Goal: Task Accomplishment & Management: Manage account settings

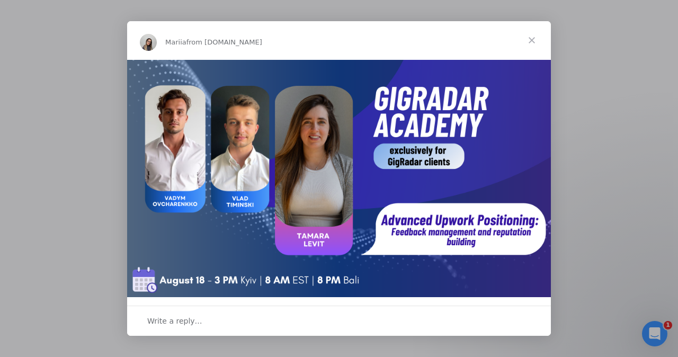
click at [474, 178] on div "Intercom messenger" at bounding box center [339, 178] width 678 height 357
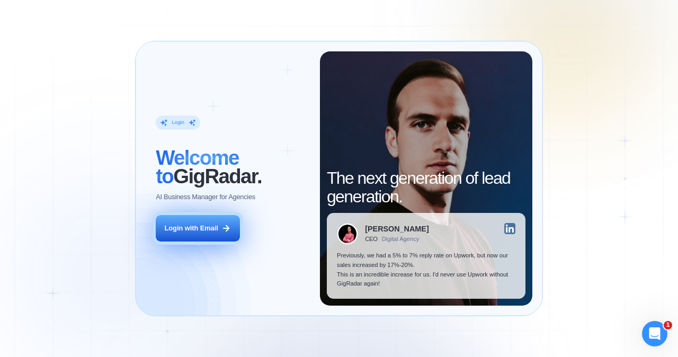
click at [196, 230] on div "Login with Email" at bounding box center [192, 229] width 54 height 10
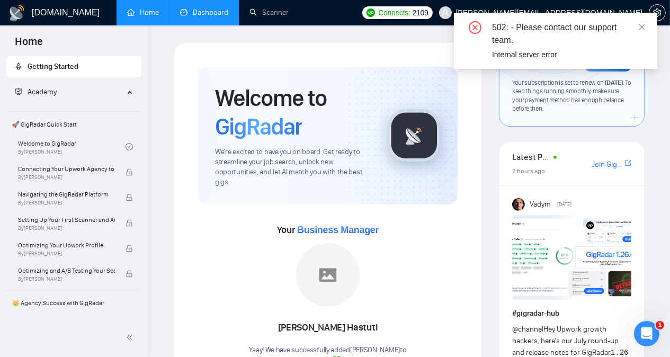
click at [194, 12] on link "Dashboard" at bounding box center [204, 12] width 48 height 9
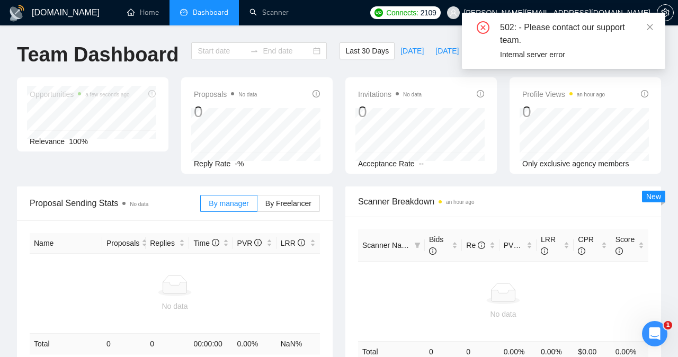
type input "[DATE]"
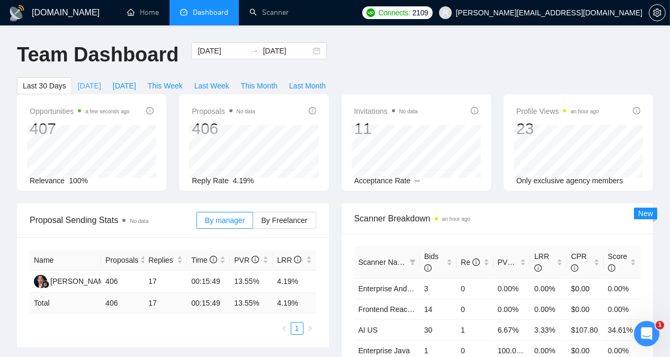
click at [101, 80] on span "[DATE]" at bounding box center [89, 86] width 23 height 12
click at [66, 80] on span "Last 30 Days" at bounding box center [44, 86] width 43 height 12
click at [210, 56] on input "[DATE]" at bounding box center [222, 51] width 48 height 12
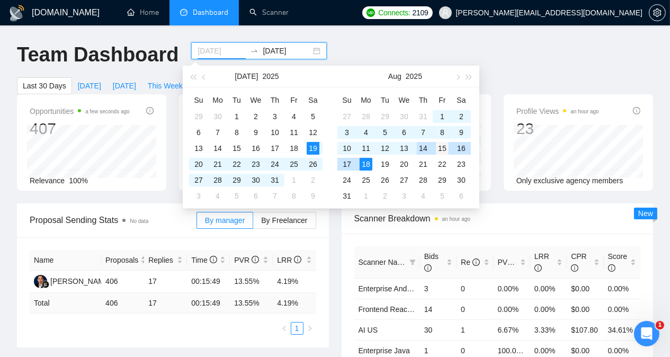
type input "[DATE]"
click at [442, 149] on div "15" at bounding box center [442, 148] width 13 height 13
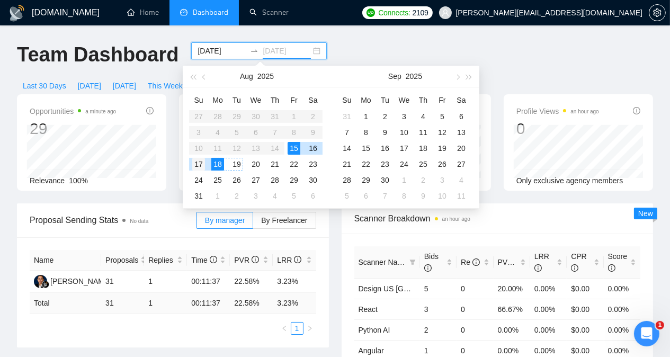
type input "[DATE]"
click at [200, 166] on div "17" at bounding box center [198, 164] width 13 height 13
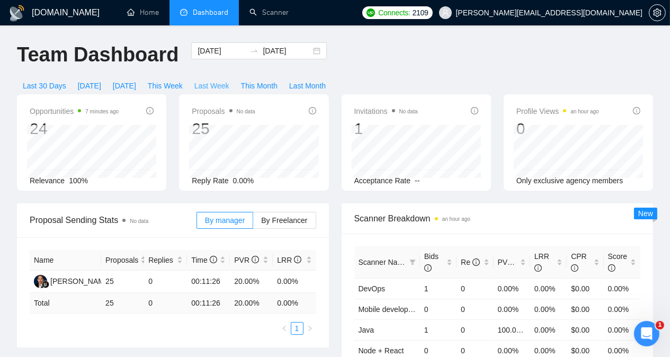
click at [229, 80] on span "Last Week" at bounding box center [211, 86] width 35 height 12
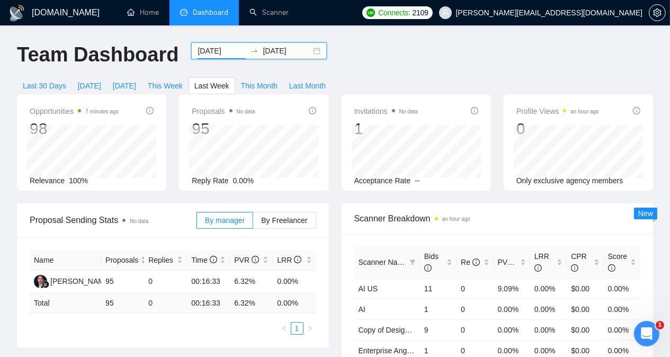
click at [213, 52] on input "[DATE]" at bounding box center [222, 51] width 48 height 12
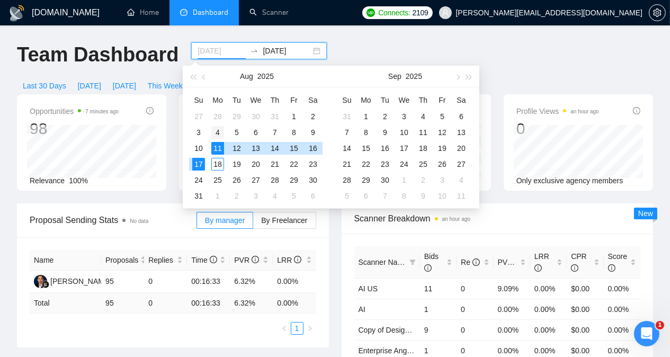
type input "[DATE]"
click at [217, 131] on div "4" at bounding box center [217, 132] width 13 height 13
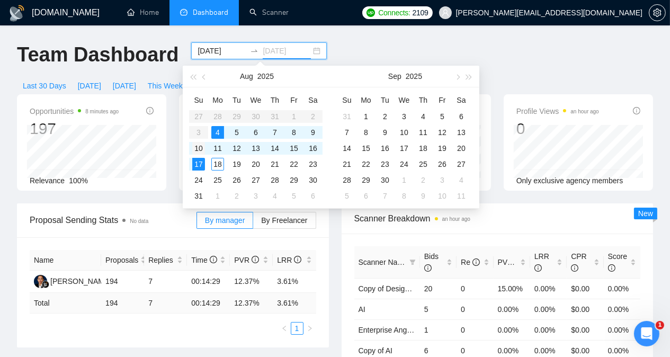
type input "[DATE]"
click at [200, 147] on div "10" at bounding box center [198, 148] width 13 height 13
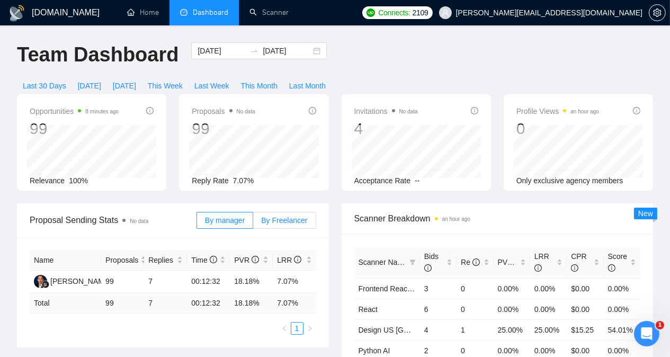
click at [276, 216] on span "By Freelancer" at bounding box center [284, 220] width 46 height 8
click at [253, 223] on input "By Freelancer" at bounding box center [253, 223] width 0 height 0
